Goal: Task Accomplishment & Management: Use online tool/utility

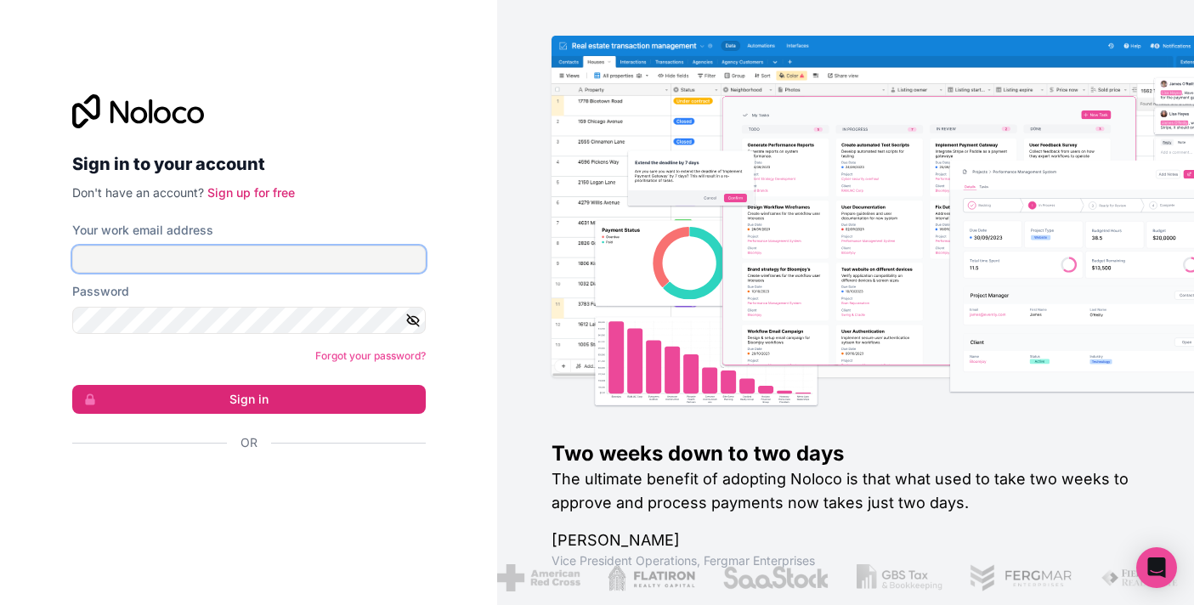
click at [335, 270] on input "Your work email address" at bounding box center [249, 259] width 354 height 27
click at [377, 202] on div "Sign in to your account Don't have an account? Sign up for free Your work email…" at bounding box center [249, 302] width 354 height 416
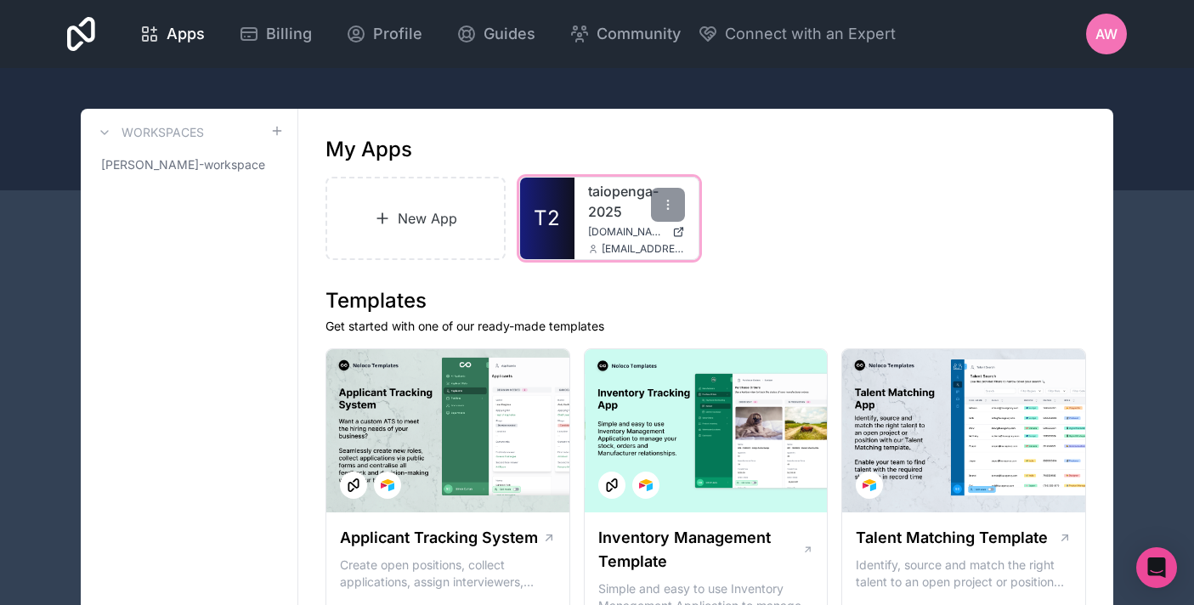
click at [609, 243] on span "[EMAIL_ADDRESS][DOMAIN_NAME]" at bounding box center [643, 249] width 83 height 14
click at [560, 216] on link "T2" at bounding box center [547, 219] width 54 height 82
